Goal: Task Accomplishment & Management: Use online tool/utility

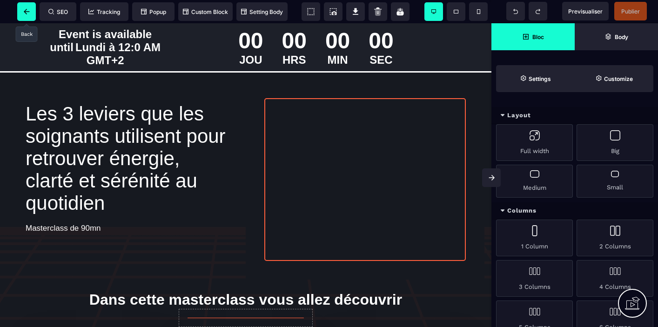
click at [28, 9] on icon at bounding box center [27, 12] width 6 height 6
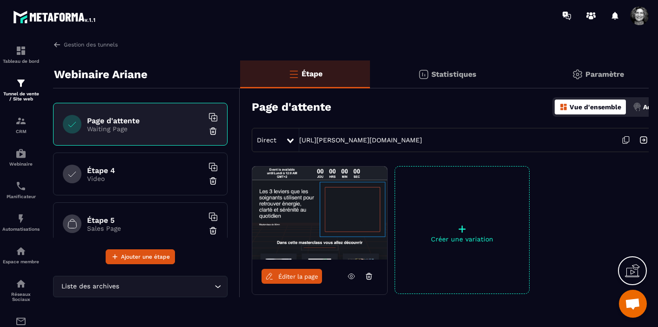
scroll to position [98, 0]
click at [214, 178] on img at bounding box center [212, 179] width 9 height 9
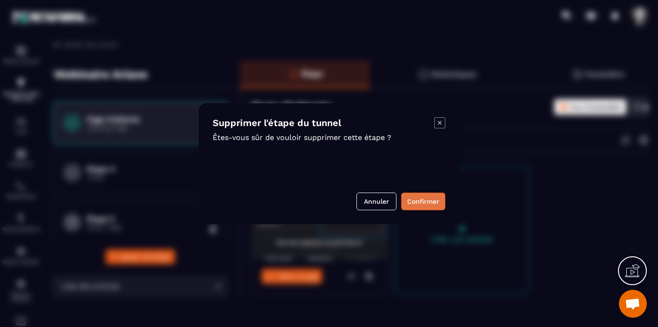
click at [422, 199] on button "Confirmer" at bounding box center [423, 202] width 44 height 18
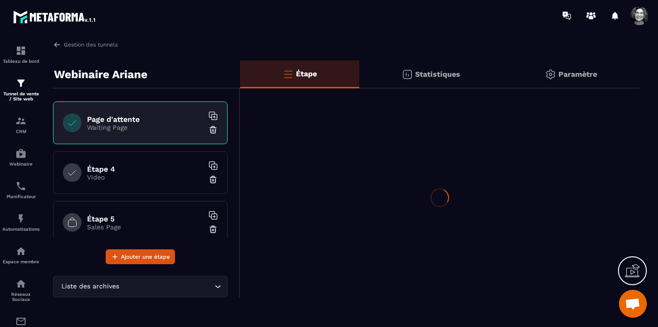
scroll to position [48, 0]
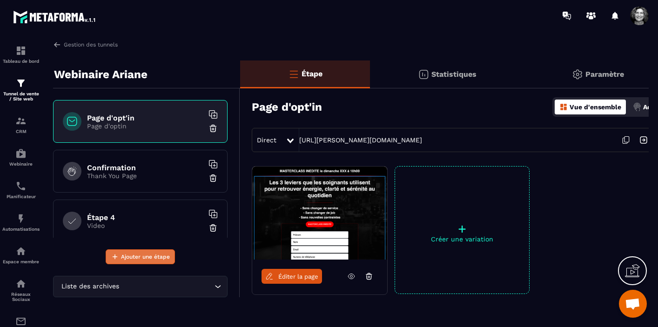
click at [145, 256] on span "Ajouter une étape" at bounding box center [145, 256] width 49 height 9
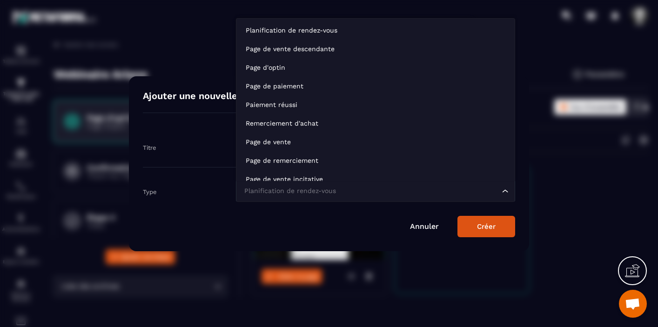
click at [502, 192] on icon "Search for option" at bounding box center [505, 191] width 9 height 9
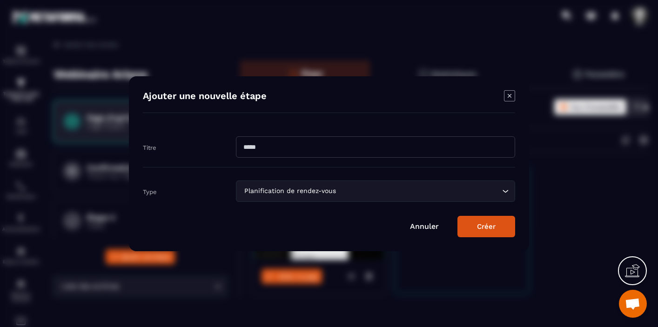
click at [430, 224] on link "Annuler" at bounding box center [424, 226] width 29 height 9
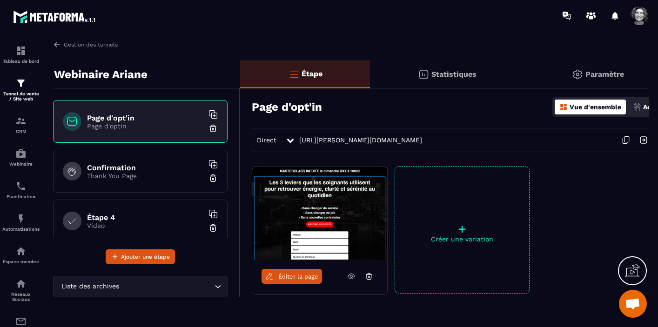
click at [149, 223] on p "Video" at bounding box center [145, 225] width 116 height 7
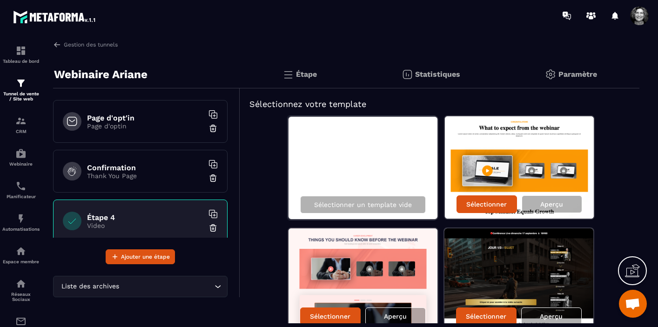
click at [186, 124] on p "Page d'optin" at bounding box center [145, 125] width 116 height 7
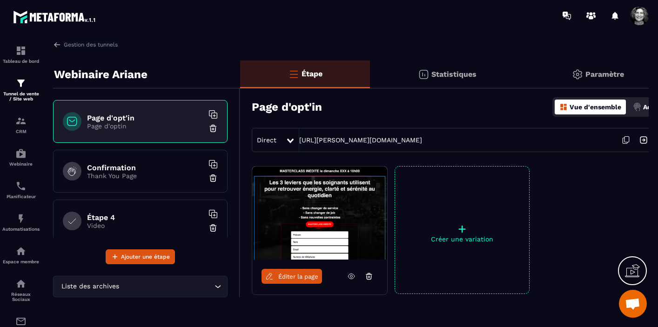
click at [596, 75] on p "Paramètre" at bounding box center [604, 74] width 39 height 9
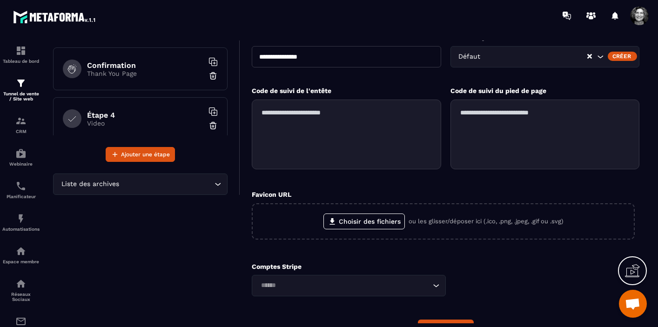
scroll to position [156, 0]
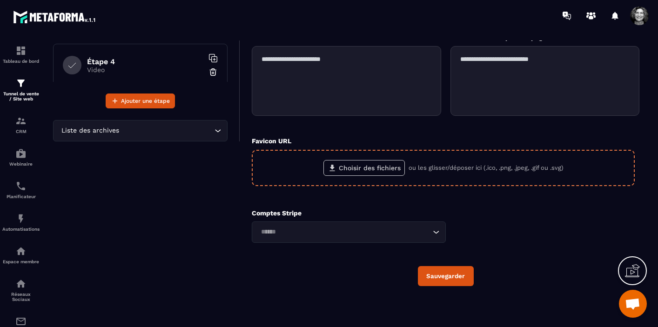
click at [364, 169] on label "Choisir des fichiers" at bounding box center [363, 168] width 81 height 16
click at [0, 0] on input "Choisir des fichiers" at bounding box center [0, 0] width 0 height 0
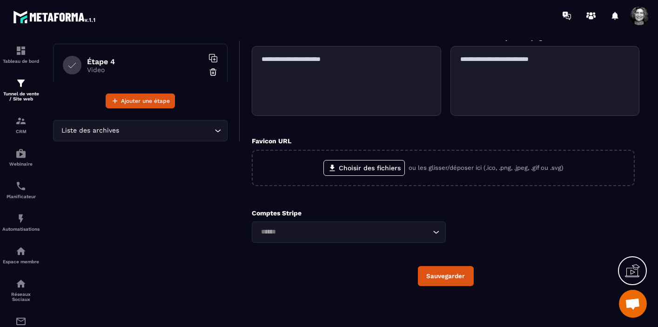
scroll to position [0, 0]
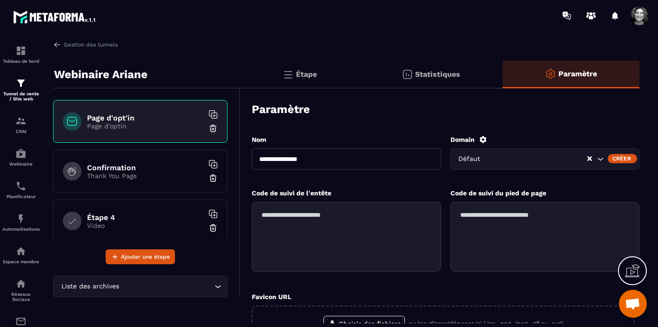
click at [441, 71] on p "Statistiques" at bounding box center [437, 74] width 45 height 9
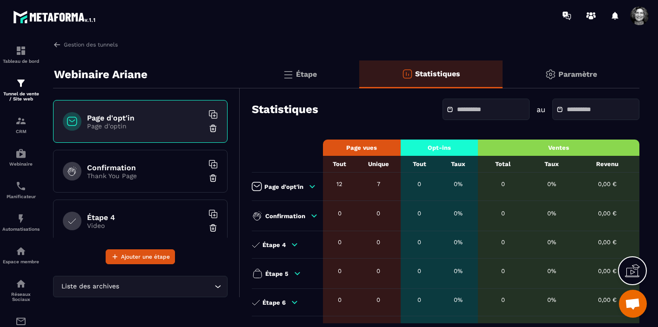
click at [299, 75] on p "Étape" at bounding box center [306, 74] width 21 height 9
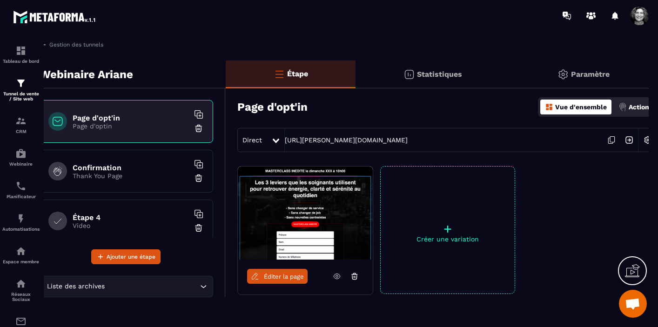
scroll to position [0, 23]
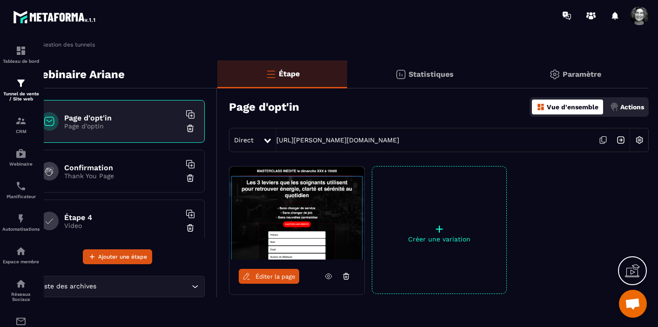
click at [640, 142] on img at bounding box center [639, 140] width 18 height 18
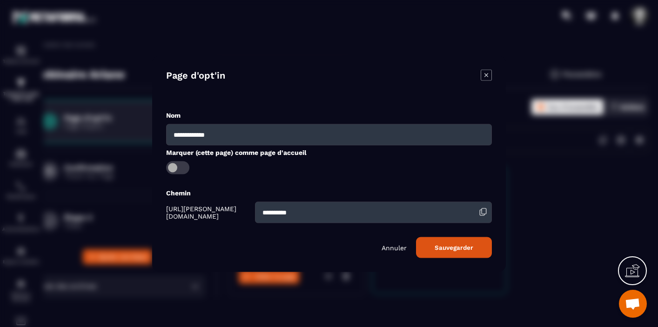
click at [391, 246] on p "Annuler" at bounding box center [393, 247] width 25 height 7
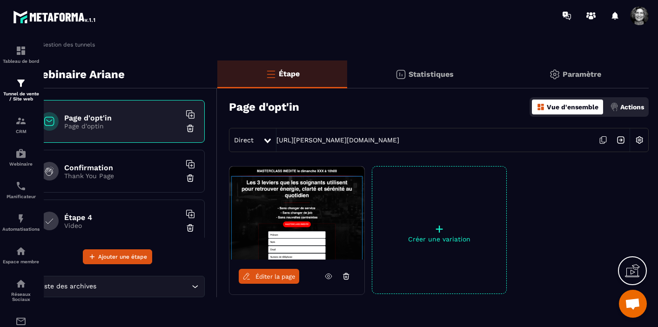
click at [637, 108] on p "Actions" at bounding box center [632, 106] width 24 height 7
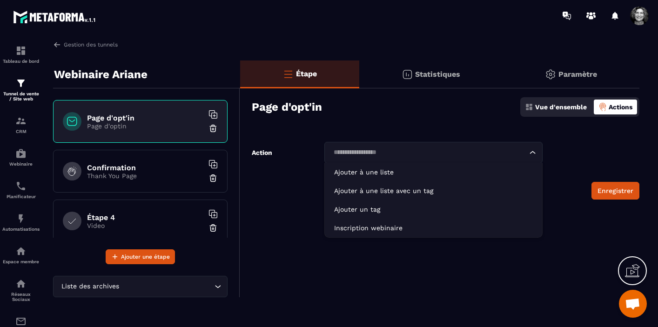
click at [532, 153] on icon "Search for option" at bounding box center [532, 152] width 9 height 9
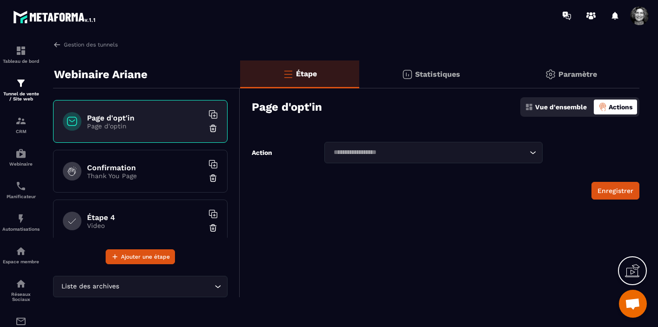
click at [601, 220] on div "Étape Statistiques Paramètre Page d'opt'in Vue d'ensemble Actions Action Loadin…" at bounding box center [439, 178] width 399 height 237
click at [553, 110] on p "Vue d'ensemble" at bounding box center [561, 106] width 52 height 7
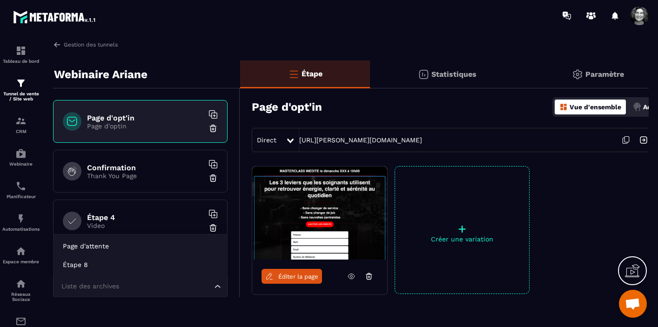
click at [148, 288] on input "Search for option" at bounding box center [135, 286] width 153 height 10
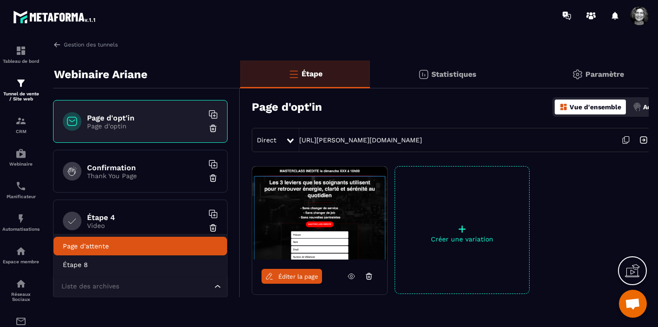
click at [140, 249] on p "Page d'attente" at bounding box center [140, 245] width 155 height 9
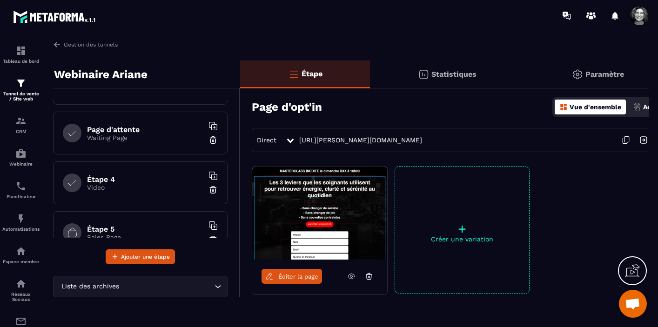
scroll to position [92, 0]
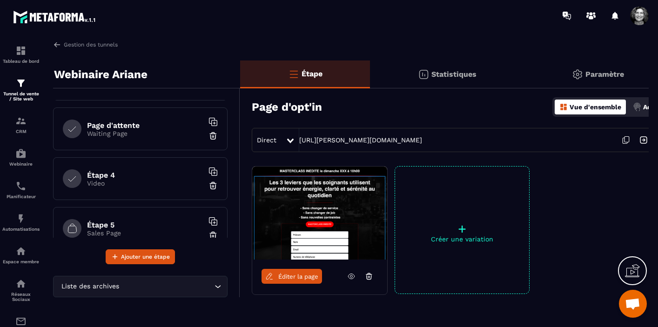
click at [145, 183] on p "Video" at bounding box center [145, 183] width 116 height 7
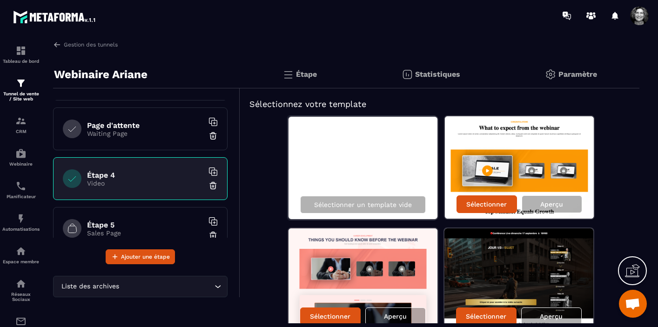
click at [213, 186] on img at bounding box center [212, 185] width 9 height 9
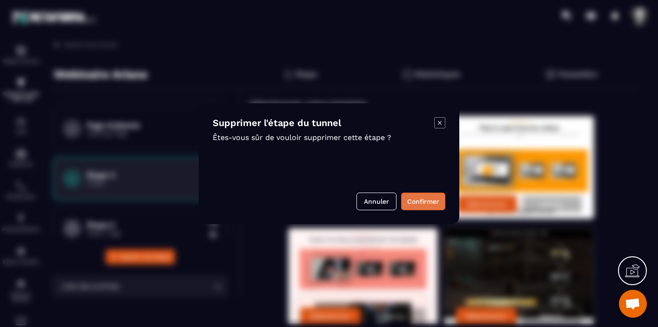
click at [428, 201] on button "Confirmer" at bounding box center [423, 202] width 44 height 18
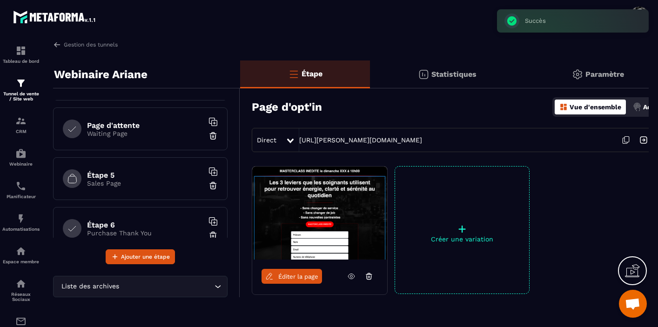
click at [150, 182] on p "Sales Page" at bounding box center [145, 183] width 116 height 7
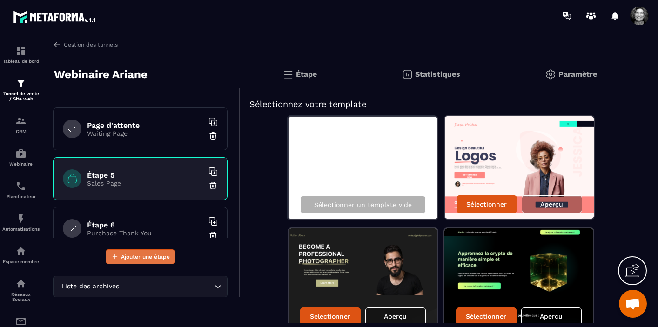
click at [142, 259] on span "Ajouter une étape" at bounding box center [145, 256] width 49 height 9
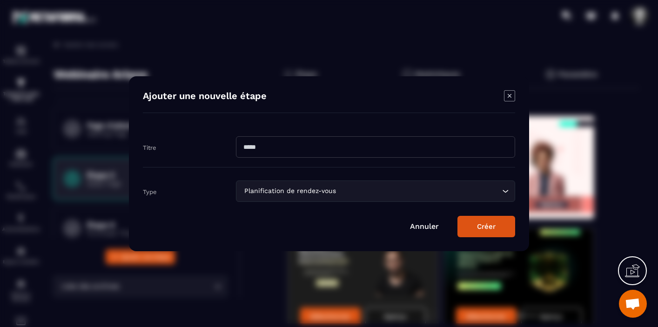
click at [303, 145] on input "Modal window" at bounding box center [375, 146] width 279 height 21
type input "**********"
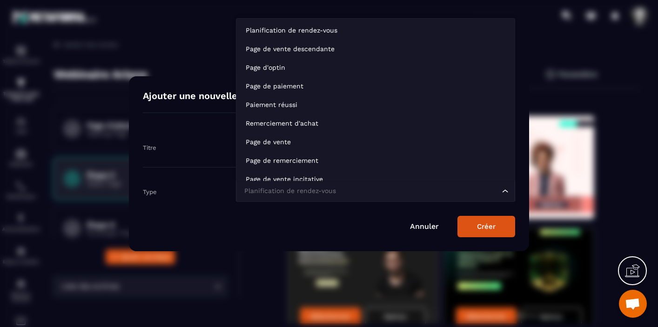
click at [506, 192] on icon "Search for option" at bounding box center [505, 191] width 9 height 9
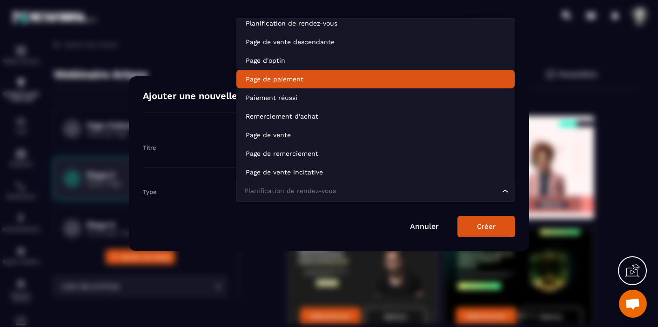
click at [397, 82] on p "Page de paiement" at bounding box center [376, 78] width 260 height 9
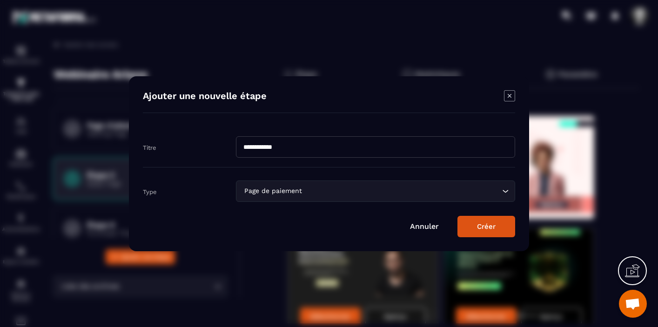
click at [481, 227] on button "Créer" at bounding box center [486, 226] width 58 height 21
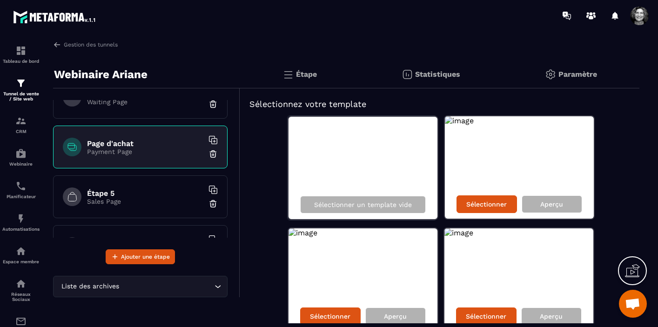
scroll to position [120, 0]
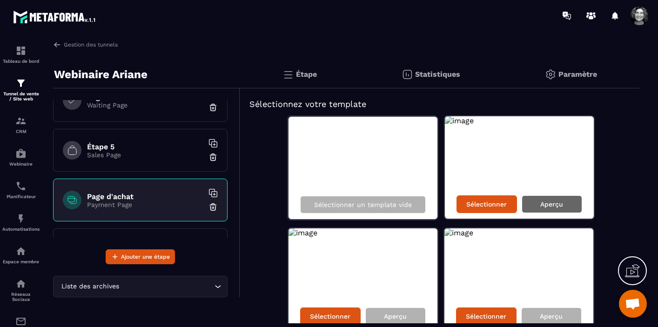
click at [553, 206] on p "Aperçu" at bounding box center [551, 203] width 23 height 7
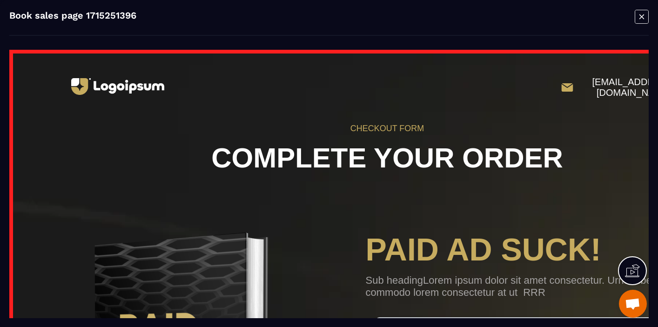
scroll to position [0, 0]
click at [640, 19] on icon "Modal window" at bounding box center [641, 16] width 5 height 5
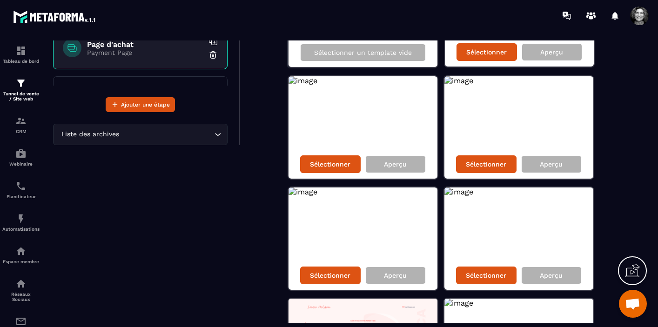
scroll to position [169, 0]
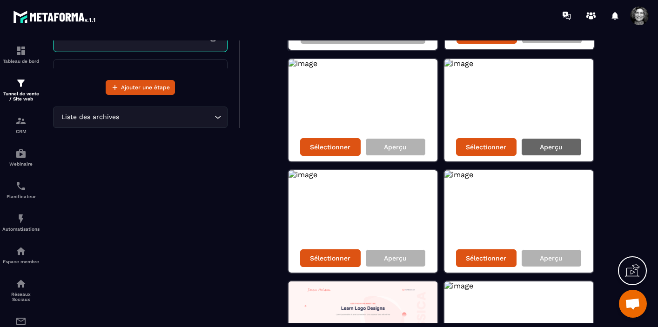
click at [557, 146] on p "Aperçu" at bounding box center [551, 146] width 23 height 7
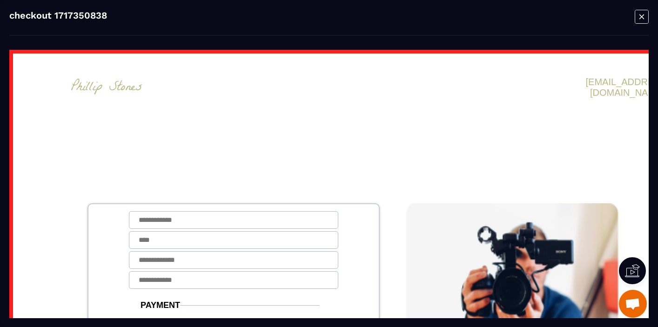
scroll to position [0, 0]
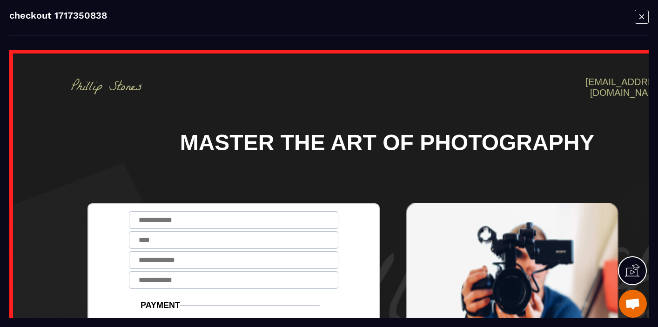
click at [641, 13] on icon "Modal window" at bounding box center [641, 16] width 14 height 14
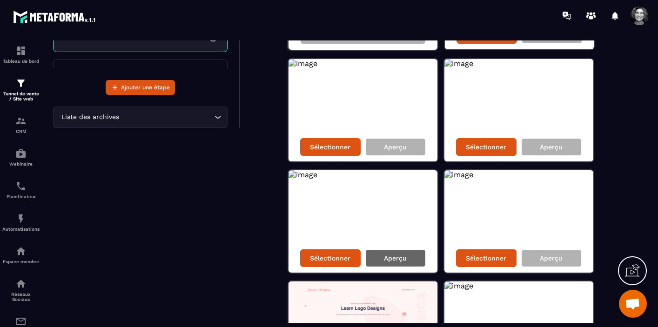
click at [391, 254] on p "Aperçu" at bounding box center [395, 257] width 23 height 7
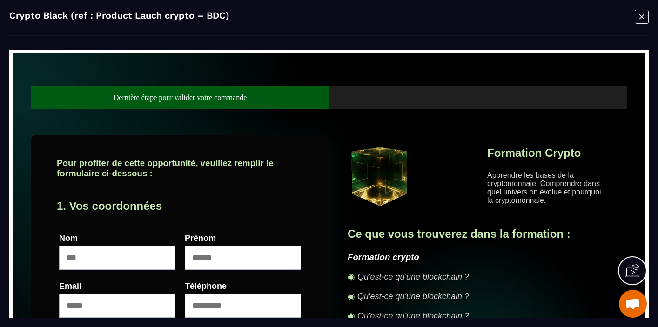
click at [643, 15] on icon "Modal window" at bounding box center [641, 16] width 14 height 14
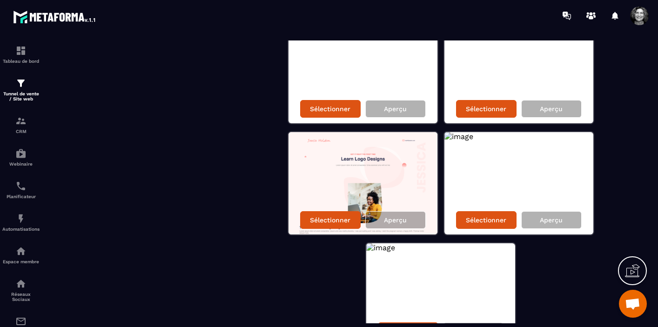
scroll to position [328, 0]
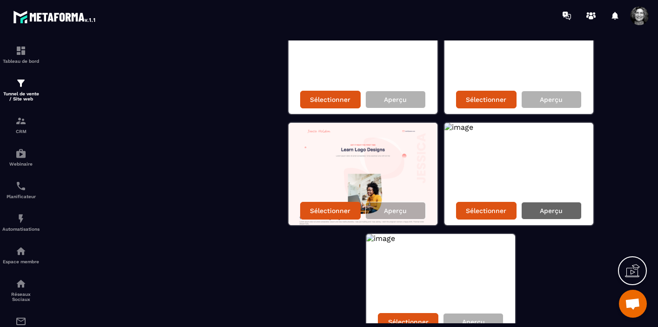
click at [539, 212] on div "Aperçu" at bounding box center [551, 211] width 60 height 18
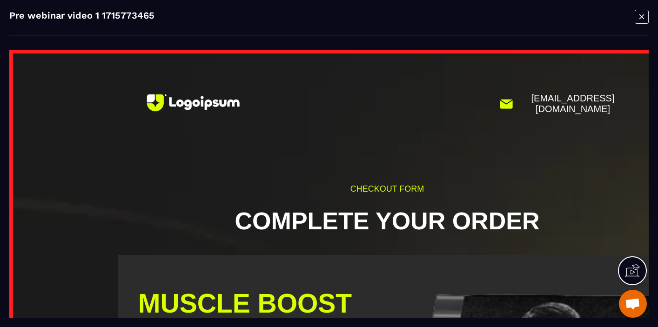
scroll to position [0, 0]
click at [641, 15] on icon "Modal window" at bounding box center [641, 16] width 14 height 14
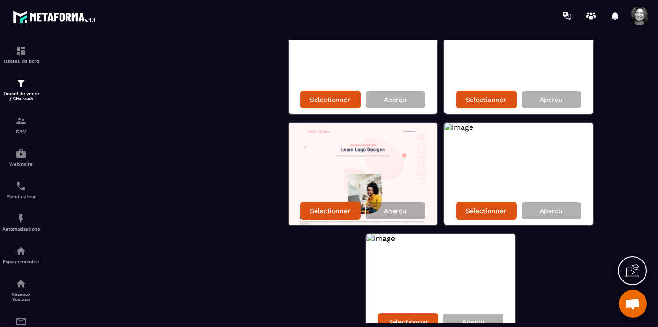
scroll to position [379, 0]
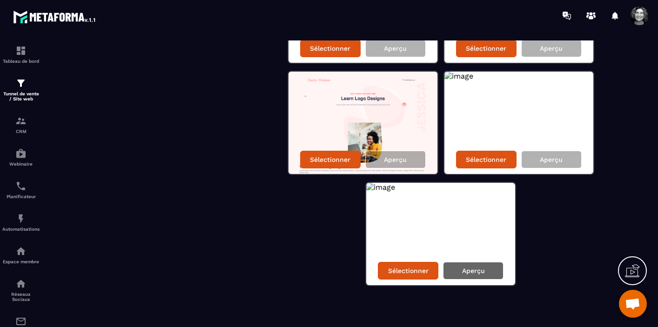
click at [479, 267] on p "Aperçu" at bounding box center [473, 270] width 23 height 7
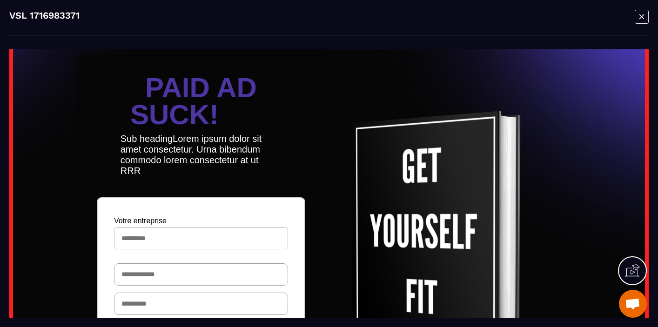
scroll to position [235, 0]
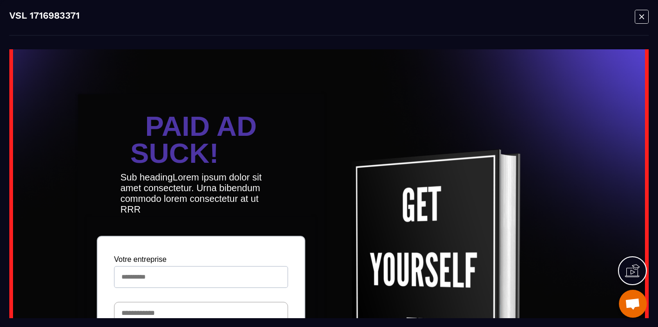
click at [638, 16] on icon "Modal window" at bounding box center [641, 16] width 14 height 14
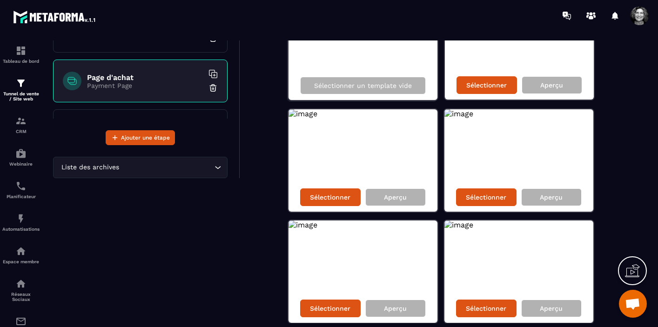
scroll to position [113, 0]
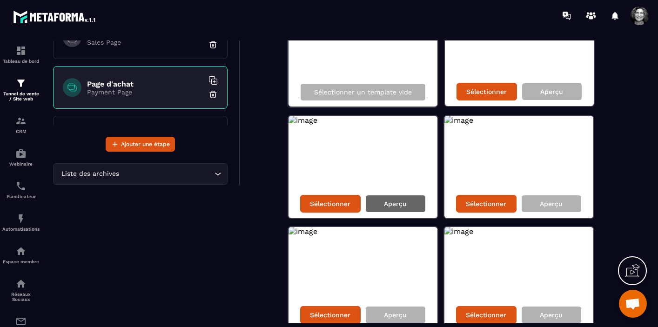
click at [394, 202] on p "Aperçu" at bounding box center [395, 203] width 23 height 7
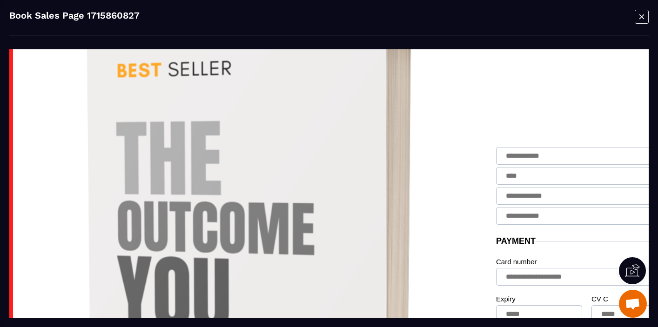
scroll to position [66, 0]
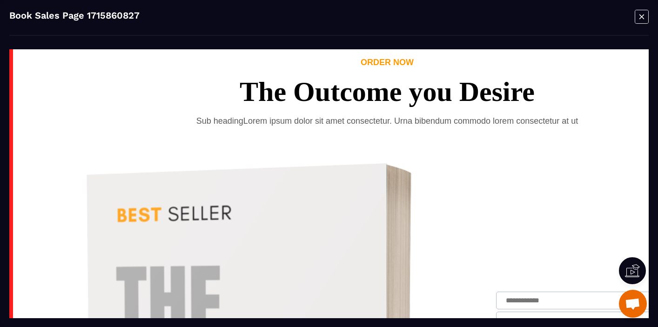
click at [637, 18] on icon "Modal window" at bounding box center [641, 16] width 14 height 14
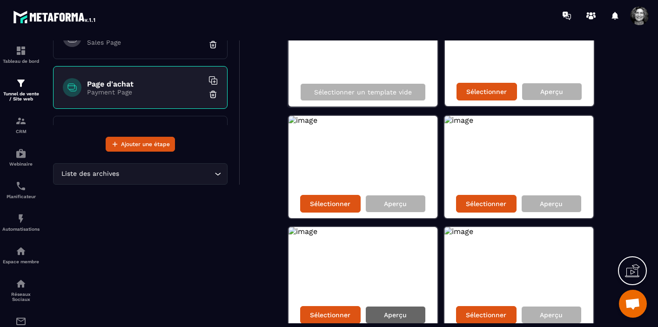
click at [398, 312] on p "Aperçu" at bounding box center [395, 314] width 23 height 7
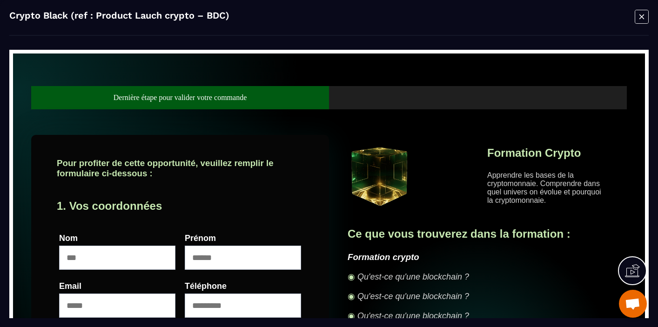
scroll to position [0, 0]
click at [641, 14] on icon "Modal window" at bounding box center [641, 16] width 14 height 14
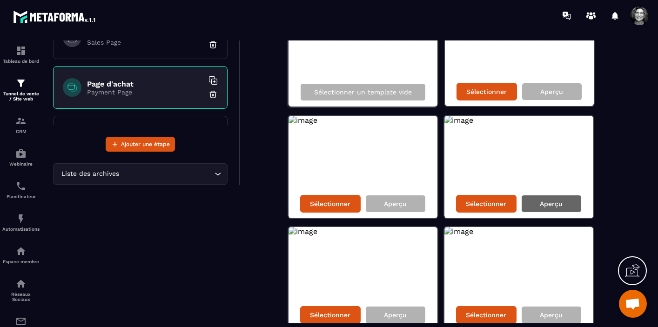
click at [545, 199] on div "Aperçu" at bounding box center [551, 204] width 60 height 18
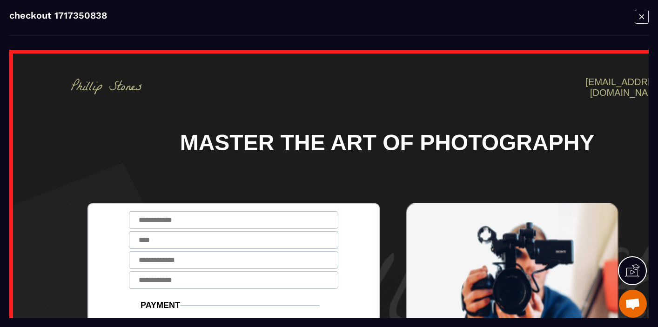
click at [642, 15] on icon "Modal window" at bounding box center [641, 16] width 5 height 5
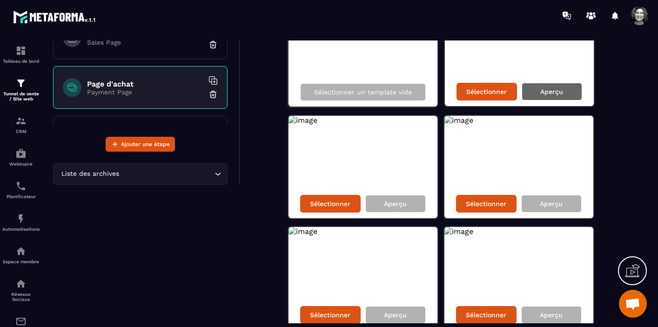
click at [556, 93] on p "Aperçu" at bounding box center [551, 91] width 23 height 7
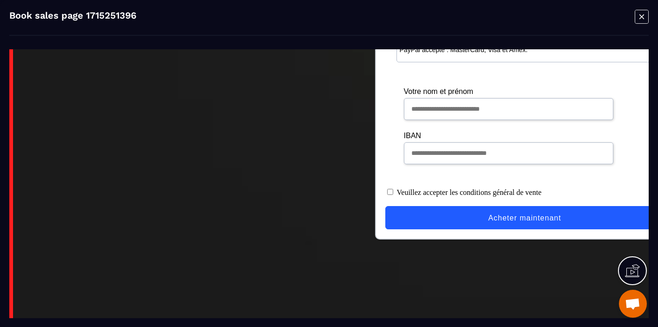
scroll to position [806, 0]
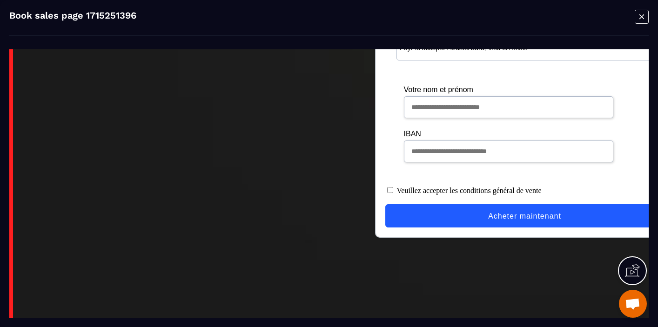
click at [642, 14] on icon "Modal window" at bounding box center [641, 16] width 14 height 14
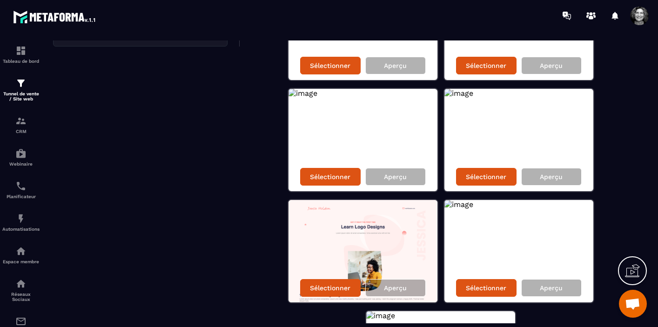
scroll to position [266, 0]
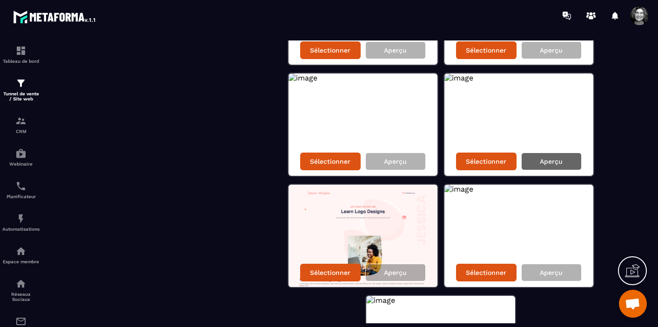
click at [547, 162] on p "Aperçu" at bounding box center [551, 161] width 23 height 7
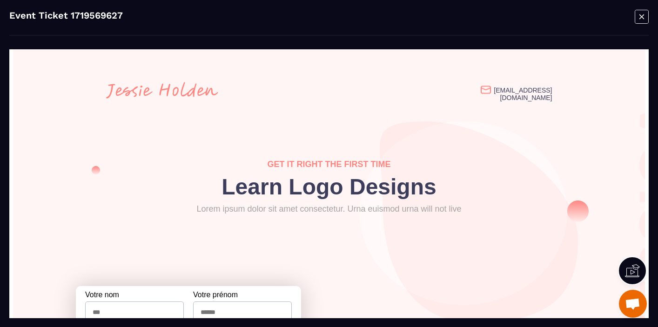
scroll to position [0, 0]
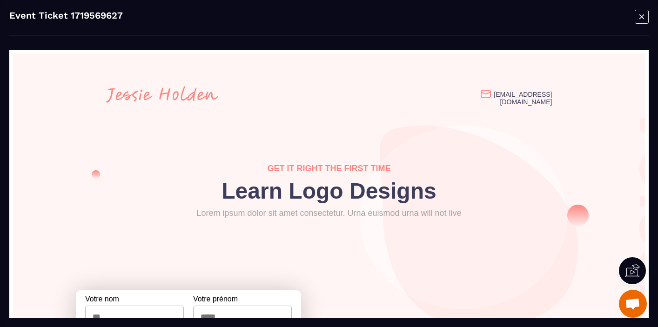
click at [640, 16] on icon "Modal window" at bounding box center [641, 16] width 5 height 5
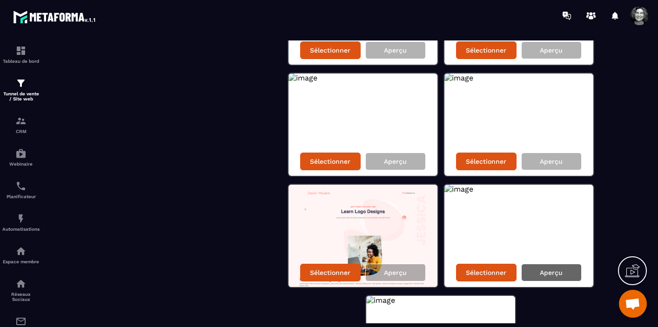
click at [552, 272] on p "Aperçu" at bounding box center [551, 272] width 23 height 7
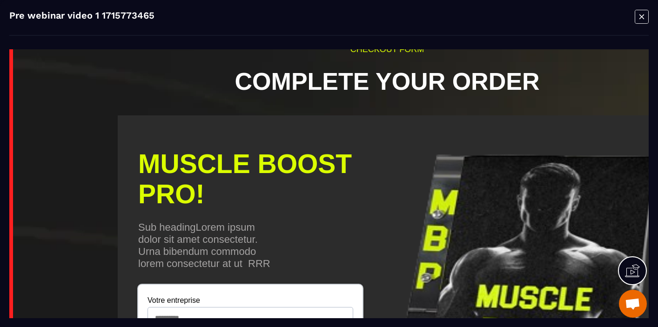
scroll to position [137, 0]
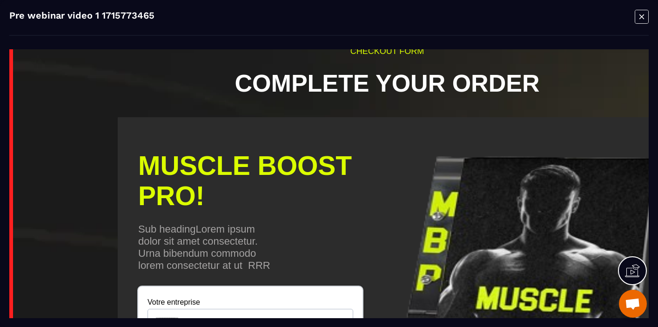
click at [641, 15] on icon "Modal window" at bounding box center [641, 16] width 14 height 14
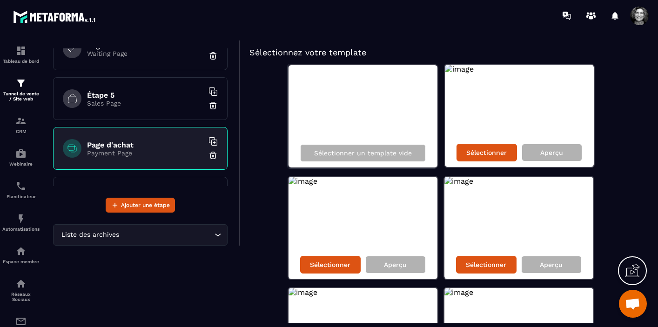
scroll to position [0, 0]
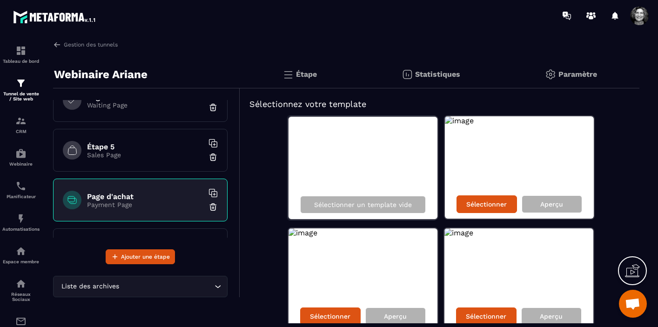
click at [215, 207] on img at bounding box center [212, 206] width 9 height 9
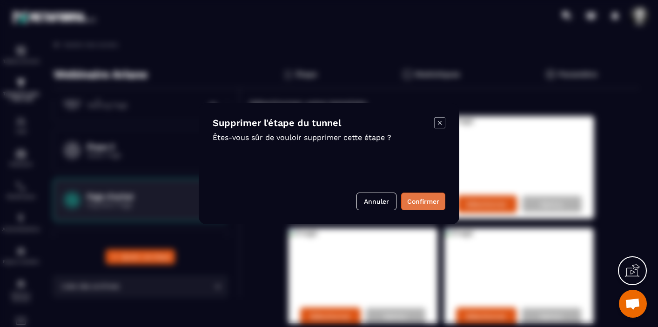
click at [423, 203] on button "Confirmer" at bounding box center [423, 202] width 44 height 18
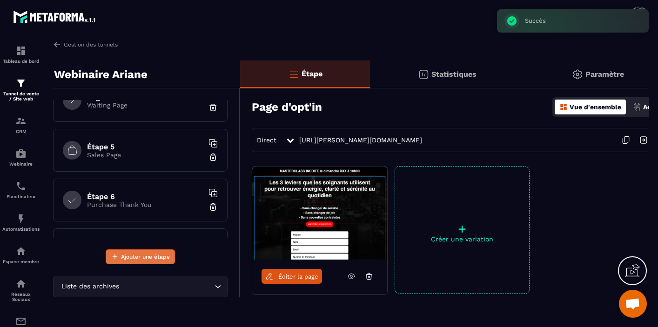
click at [157, 256] on span "Ajouter une étape" at bounding box center [145, 256] width 49 height 9
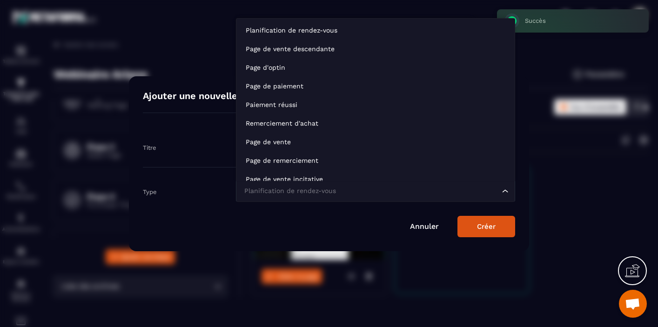
click at [504, 187] on icon "Search for option" at bounding box center [505, 191] width 9 height 9
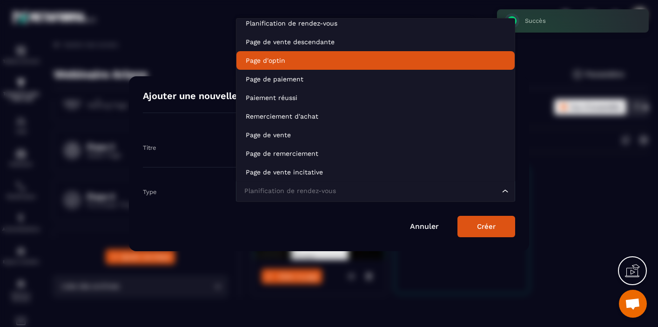
scroll to position [2, 0]
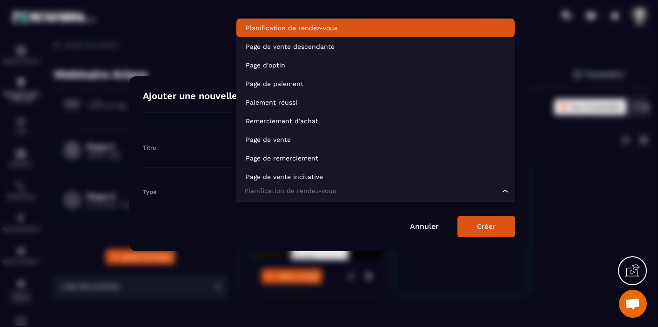
click at [401, 27] on p "Planification de rendez-vous" at bounding box center [376, 27] width 260 height 9
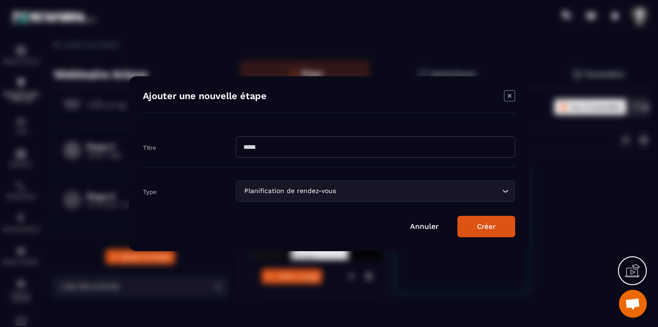
click at [302, 144] on input "Modal window" at bounding box center [375, 146] width 279 height 21
type input "**********"
click at [497, 226] on button "Créer" at bounding box center [486, 226] width 58 height 21
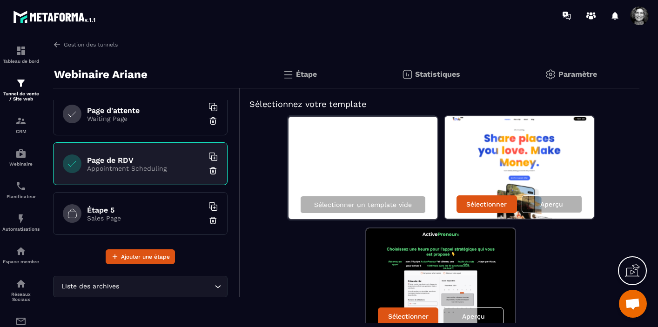
scroll to position [110, 0]
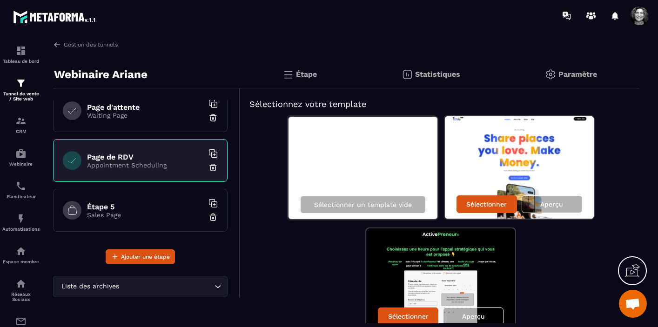
click at [151, 166] on p "Appointment Scheduling" at bounding box center [145, 164] width 116 height 7
click at [562, 207] on p "Aperçu" at bounding box center [551, 203] width 23 height 7
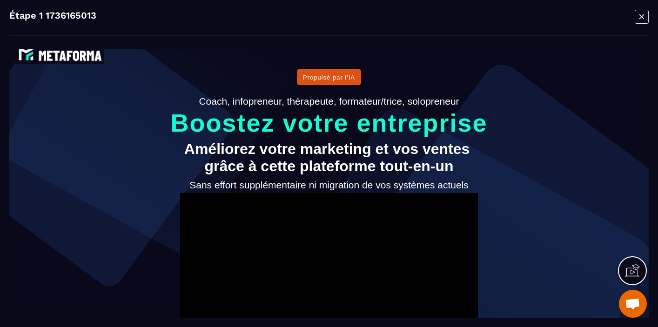
scroll to position [0, 0]
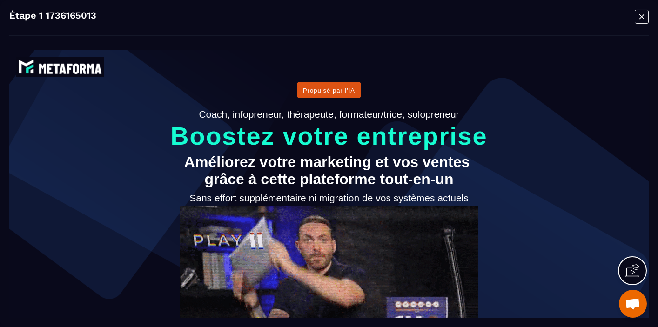
click at [641, 13] on icon "Modal window" at bounding box center [641, 16] width 14 height 14
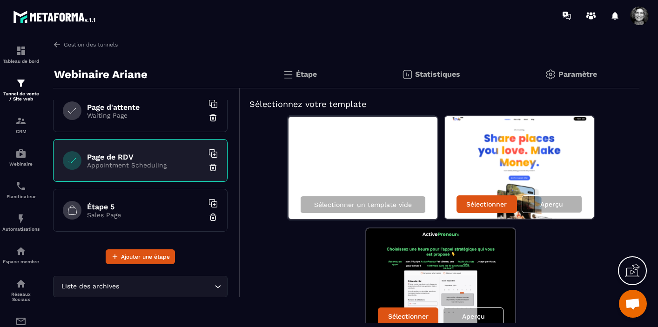
scroll to position [46, 0]
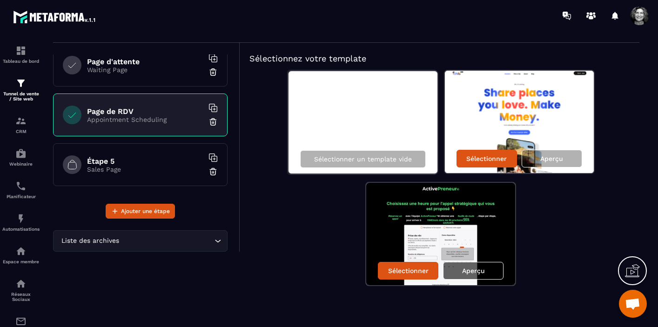
click at [475, 270] on p "Aperçu" at bounding box center [473, 270] width 23 height 7
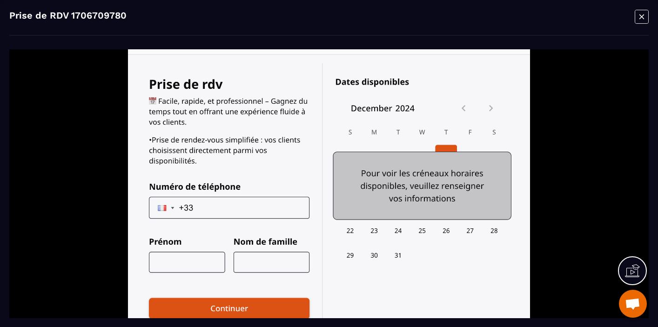
scroll to position [160, 0]
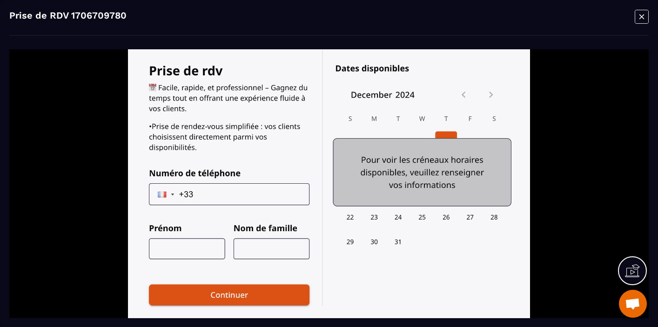
click at [639, 16] on icon "Modal window" at bounding box center [641, 16] width 14 height 14
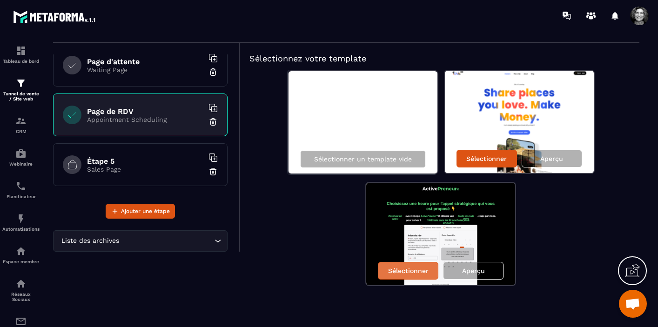
click at [398, 276] on div "Sélectionner" at bounding box center [408, 271] width 60 height 18
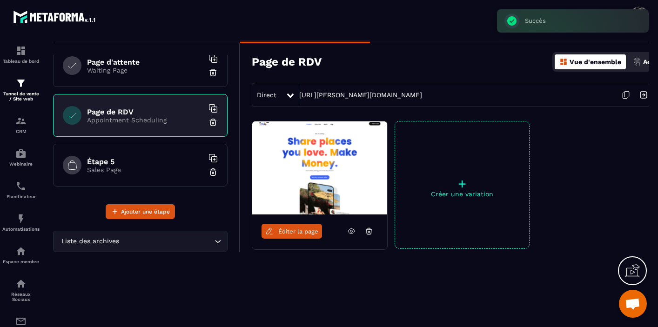
click at [300, 230] on span "Éditer la page" at bounding box center [298, 231] width 40 height 7
